Goal: Task Accomplishment & Management: Manage account settings

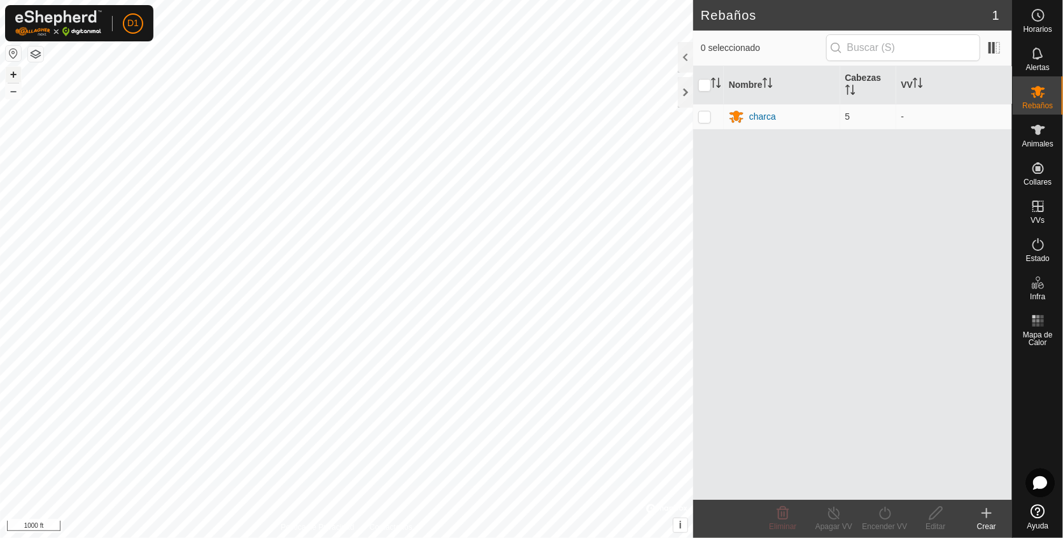
click at [8, 73] on button "+" at bounding box center [13, 74] width 15 height 15
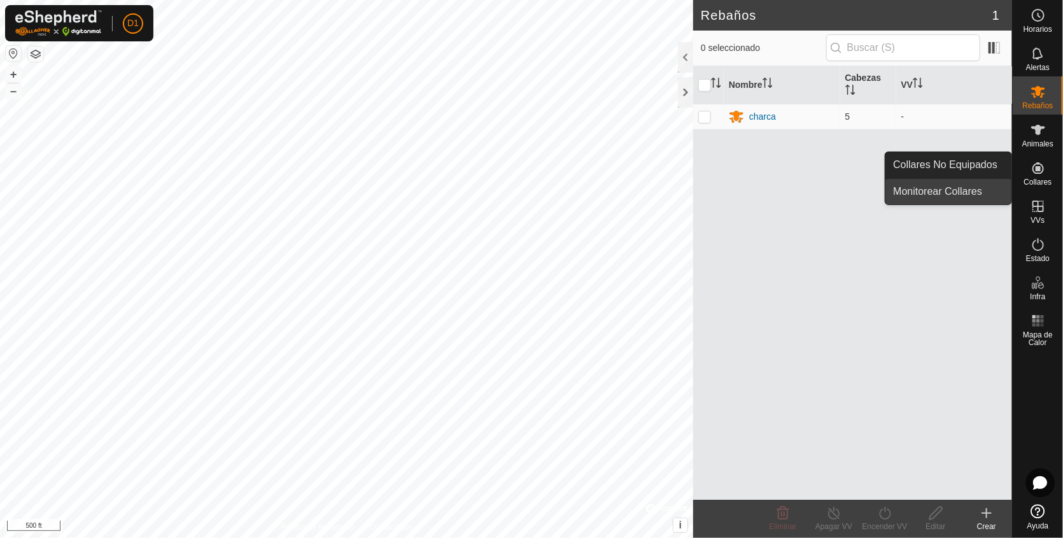
click at [955, 191] on link "Monitorear Collares" at bounding box center [949, 191] width 126 height 25
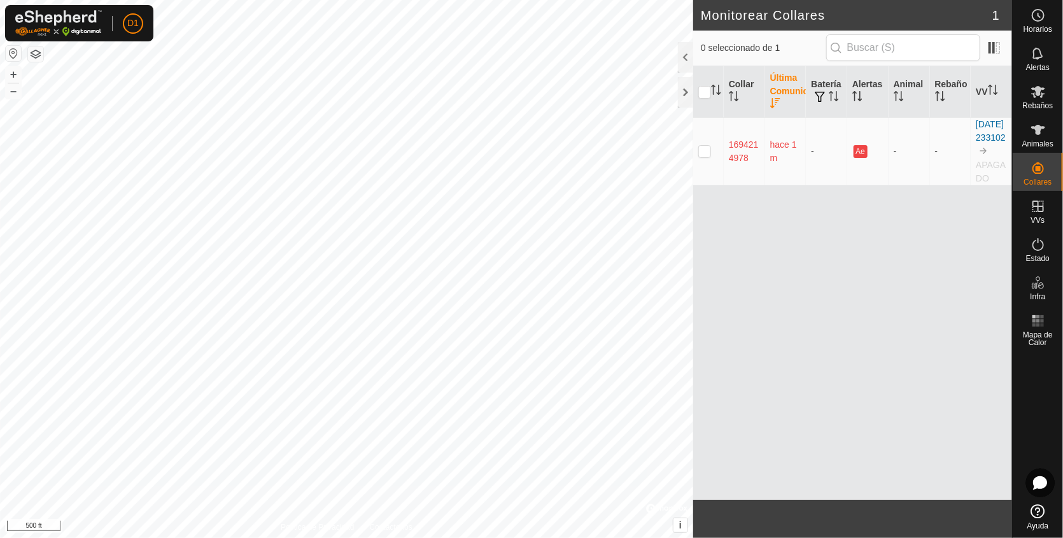
click at [703, 155] on p-checkbox at bounding box center [705, 151] width 13 height 10
checkbox input "true"
click at [703, 155] on p-checkbox at bounding box center [705, 151] width 13 height 10
checkbox input "false"
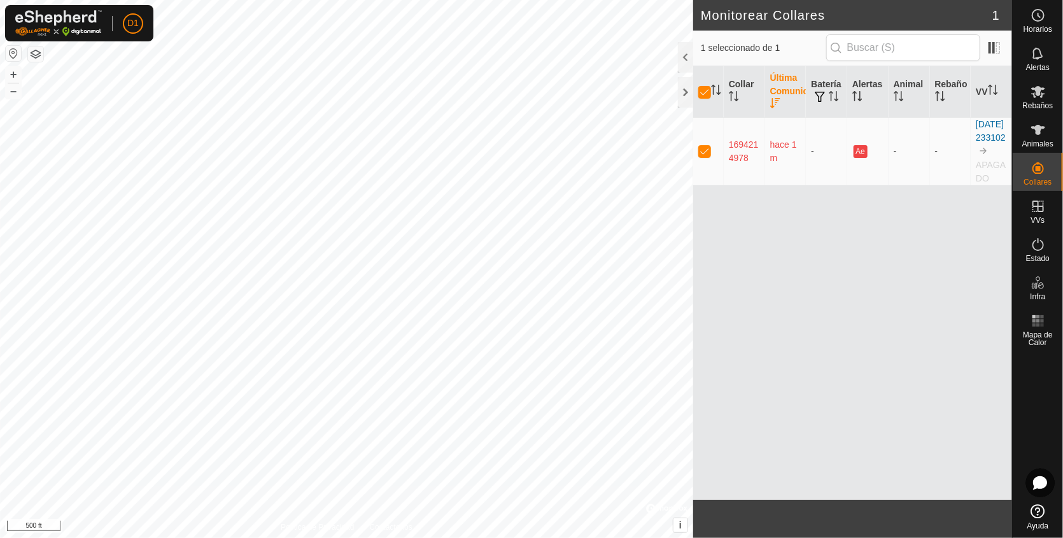
checkbox input "false"
click at [785, 156] on td "hace 1 m" at bounding box center [785, 151] width 41 height 68
click at [820, 112] on th "Batería" at bounding box center [826, 92] width 41 height 52
click at [828, 100] on button "button" at bounding box center [820, 97] width 18 height 13
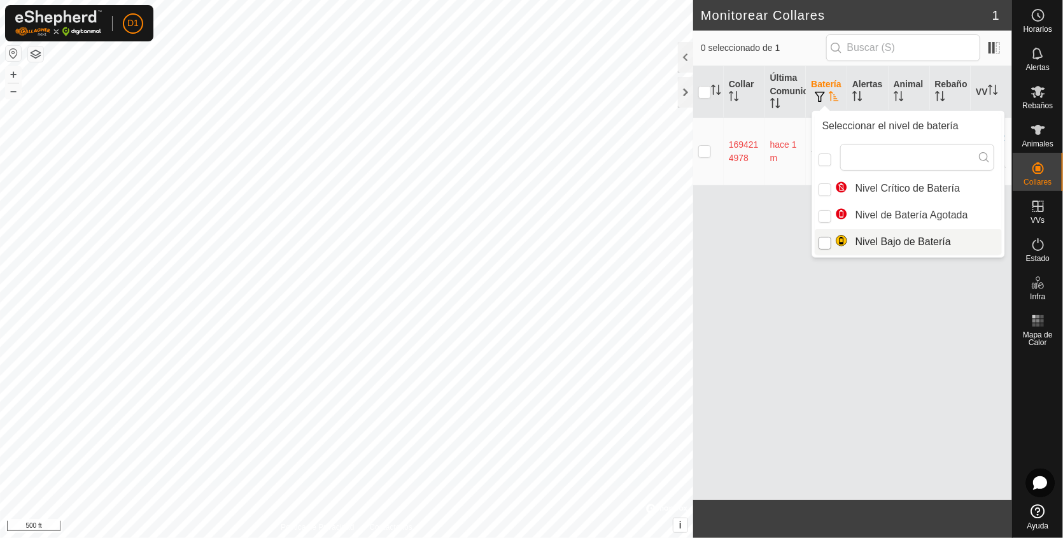
click at [825, 238] on input "Nivel Bajo de Batería" at bounding box center [825, 243] width 13 height 13
checkbox input "true"
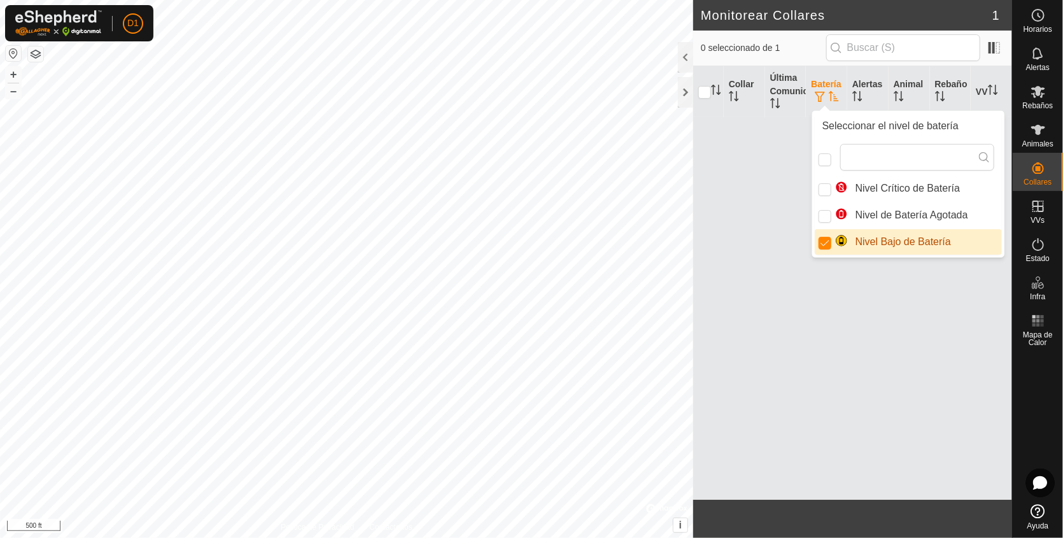
click at [751, 238] on div "Collar Última Comunicación Batería Alertas Animal Rebaño VV" at bounding box center [852, 283] width 319 height 434
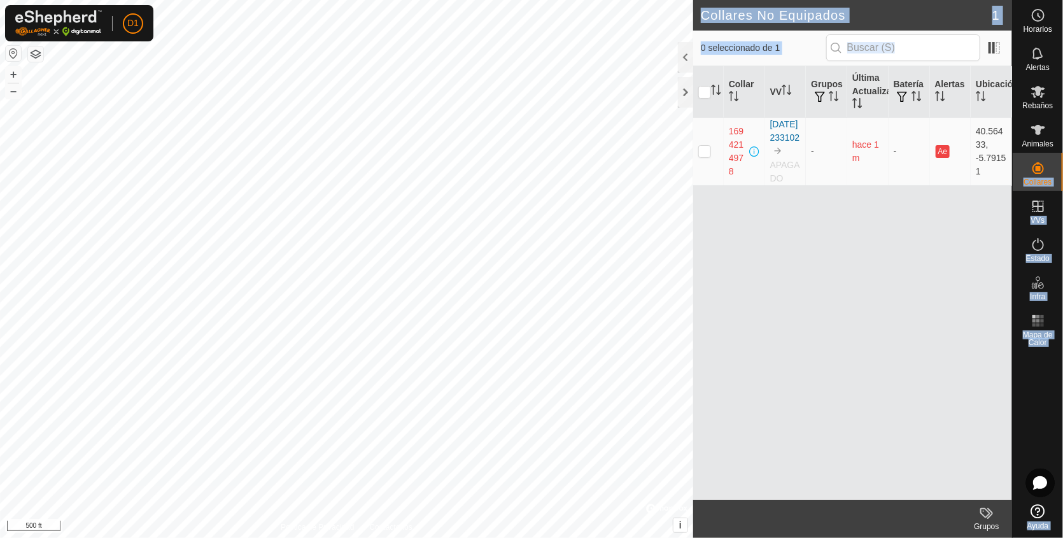
drag, startPoint x: 1030, startPoint y: 153, endPoint x: 921, endPoint y: 275, distance: 162.8
click at [921, 275] on div "Horarios Alertas Rebaños Animales Collares VVs Estado Infra Mapa de Calor Ayuda…" at bounding box center [531, 269] width 1063 height 538
click at [921, 275] on div "Collar VV Grupos Última Actualización Batería Alertas Ubicación 1694214978 [DAT…" at bounding box center [852, 283] width 319 height 434
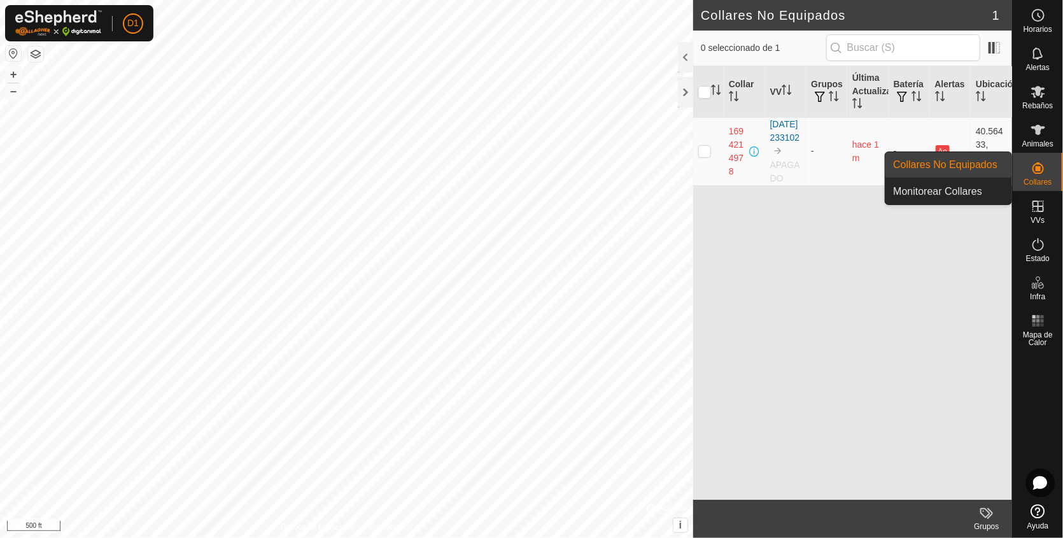
click at [1034, 171] on icon at bounding box center [1038, 167] width 11 height 11
click at [942, 190] on link "Monitorear Collares" at bounding box center [949, 191] width 126 height 25
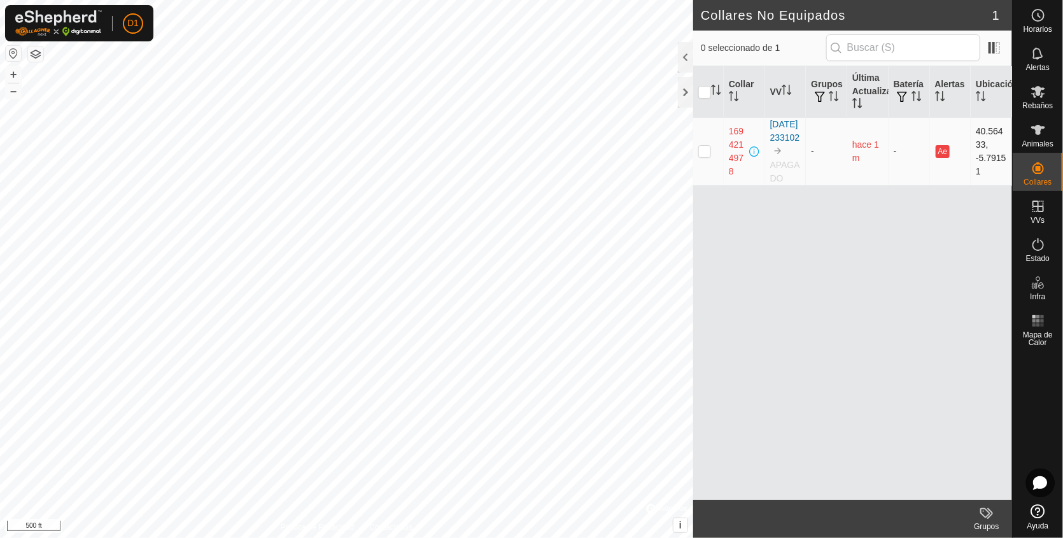
click at [704, 156] on p-checkbox at bounding box center [705, 151] width 13 height 10
checkbox input "true"
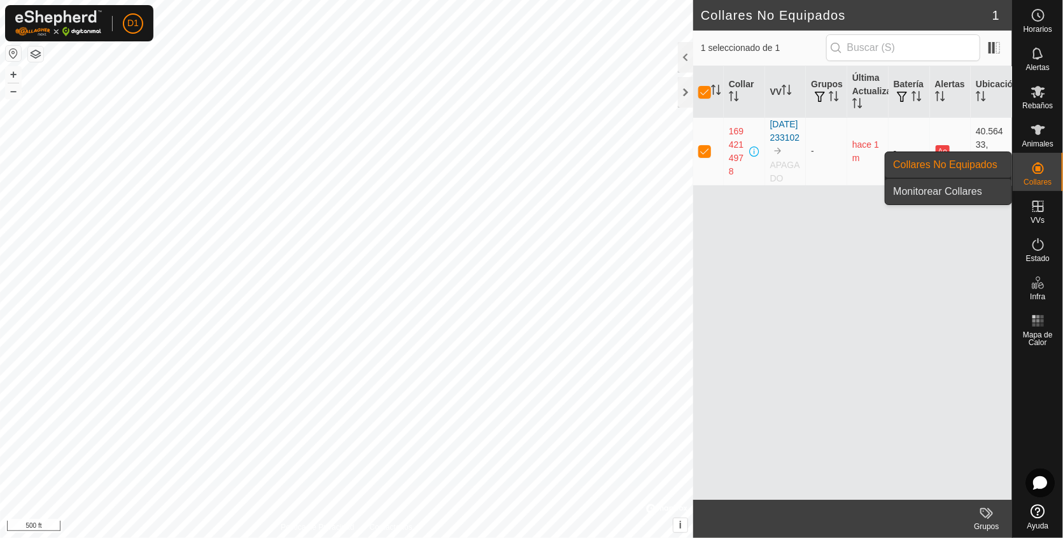
click at [964, 194] on link "Monitorear Collares" at bounding box center [949, 191] width 126 height 25
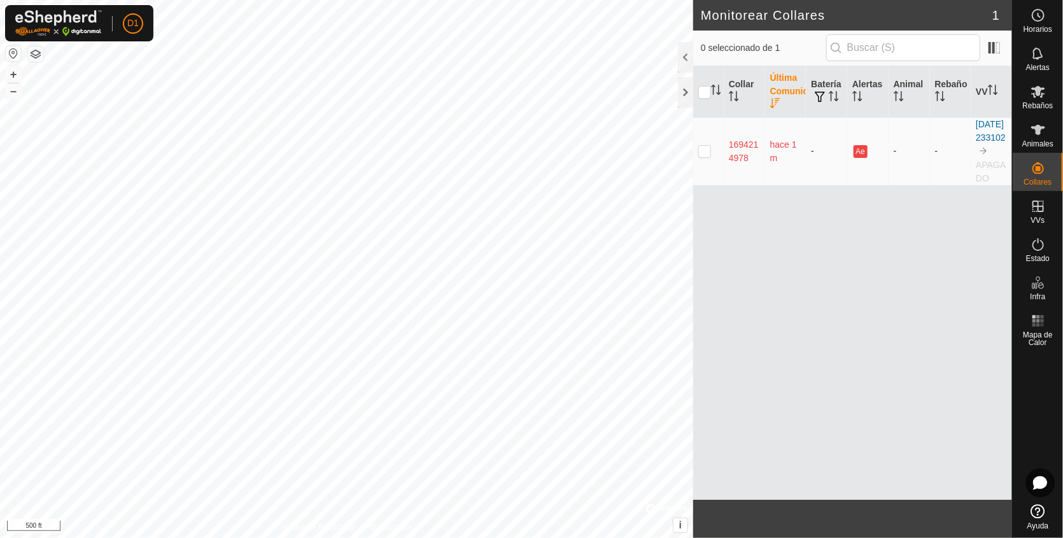
click at [706, 153] on p-checkbox at bounding box center [705, 151] width 13 height 10
checkbox input "true"
click at [688, 51] on div at bounding box center [685, 57] width 15 height 31
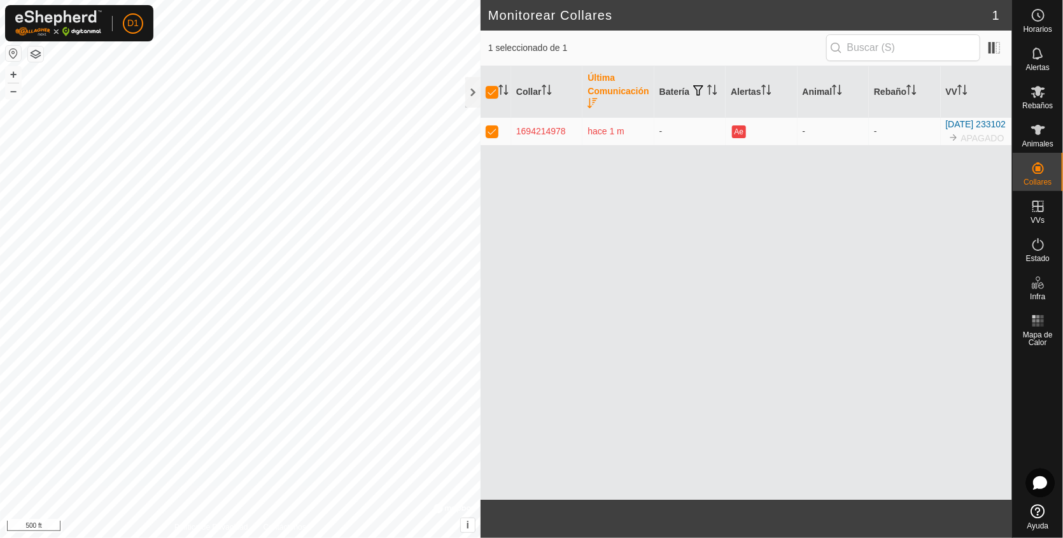
click at [841, 511] on footer at bounding box center [747, 519] width 532 height 38
click at [887, 145] on td "-" at bounding box center [904, 131] width 71 height 28
click at [491, 132] on p-checkbox at bounding box center [492, 131] width 13 height 10
checkbox input "false"
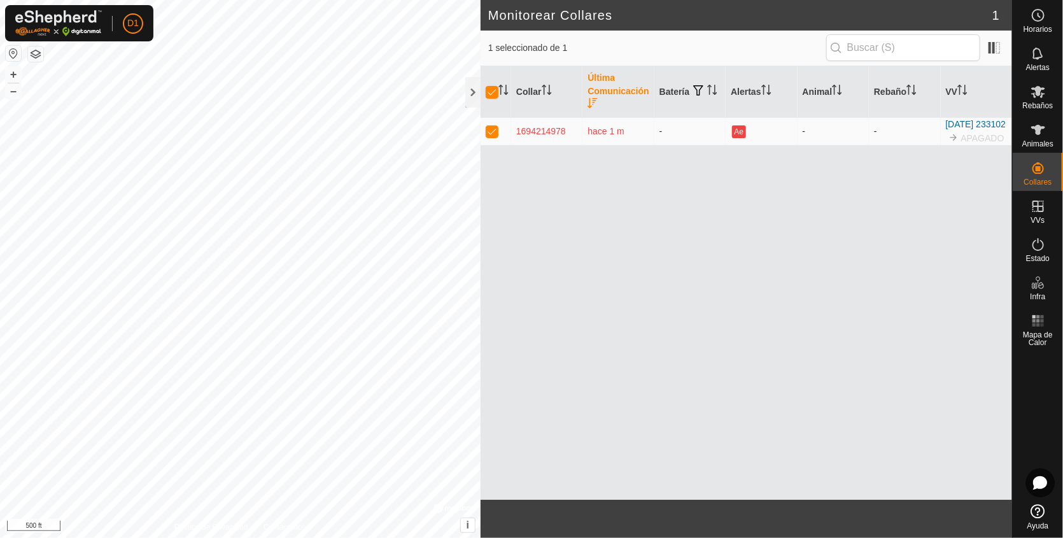
checkbox input "false"
click at [180, 94] on link "Cerrar sesión" at bounding box center [192, 100] width 126 height 20
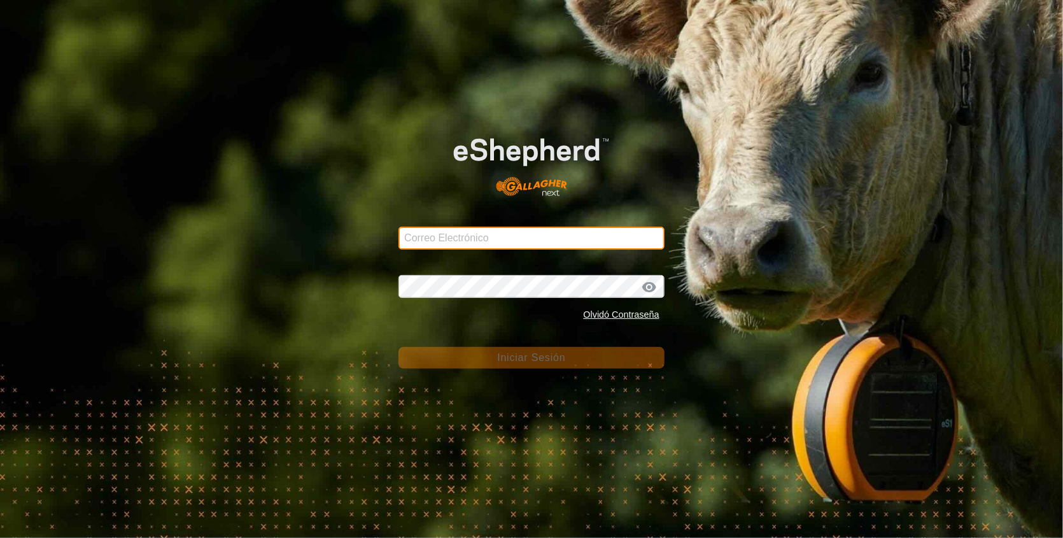
type input "[EMAIL_ADDRESS][DOMAIN_NAME]"
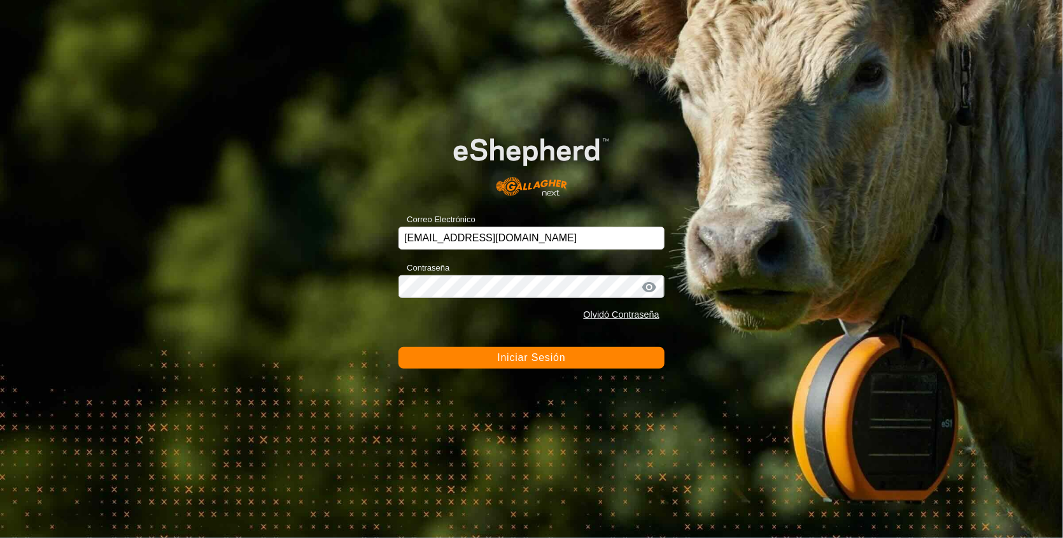
click at [511, 349] on button "Iniciar Sesión" at bounding box center [532, 358] width 266 height 22
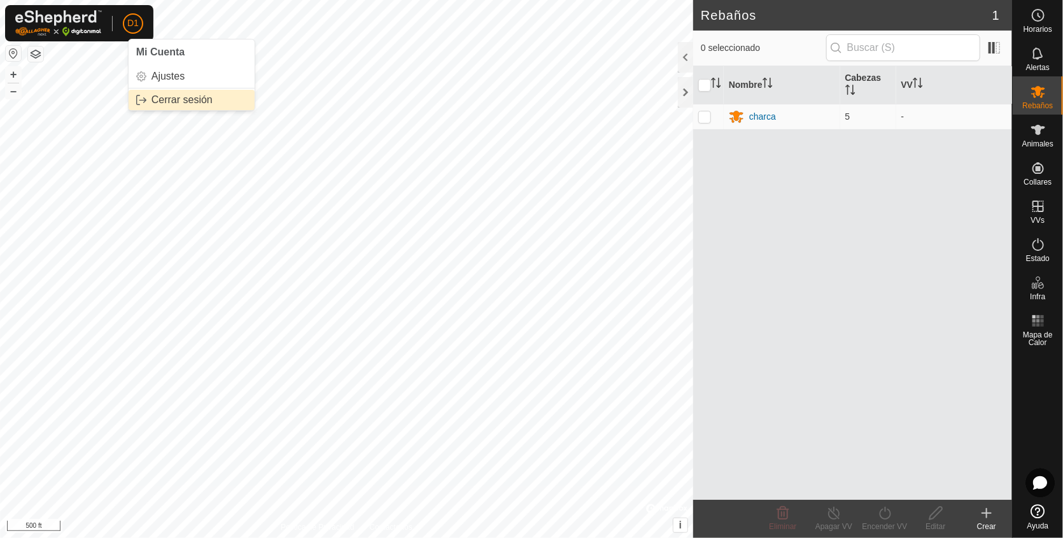
click at [170, 97] on link "Cerrar sesión" at bounding box center [192, 100] width 126 height 20
